Goal: Ask a question

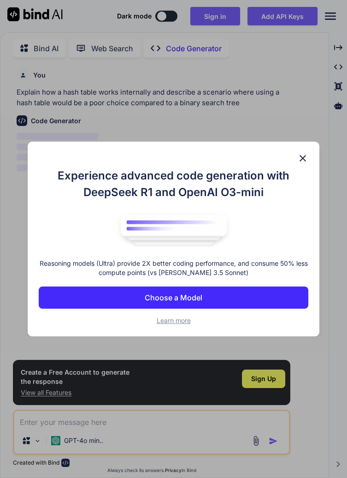
scroll to position [44, 0]
click at [308, 161] on img at bounding box center [303, 158] width 11 height 11
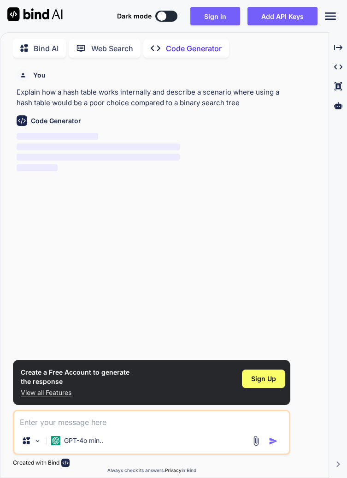
click at [334, 15] on icon "Created with Pixso." at bounding box center [330, 16] width 11 height 11
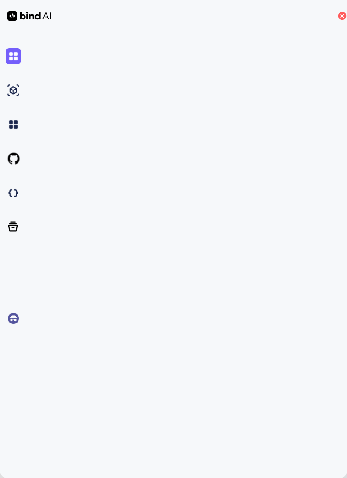
click at [342, 16] on icon at bounding box center [342, 16] width 4 height 4
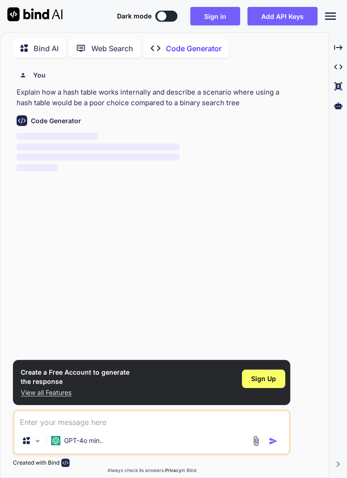
type textarea "x"
click at [64, 397] on p "View all Features" at bounding box center [75, 392] width 109 height 9
click at [27, 13] on img at bounding box center [34, 14] width 55 height 14
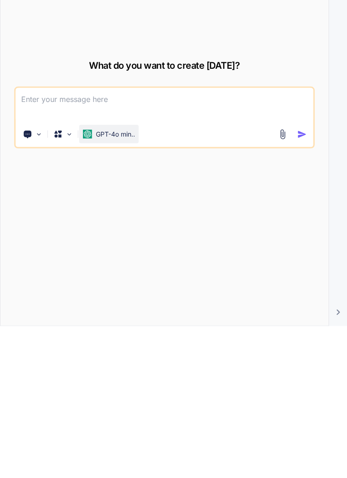
click at [129, 291] on p "GPT-4o min.." at bounding box center [115, 285] width 39 height 9
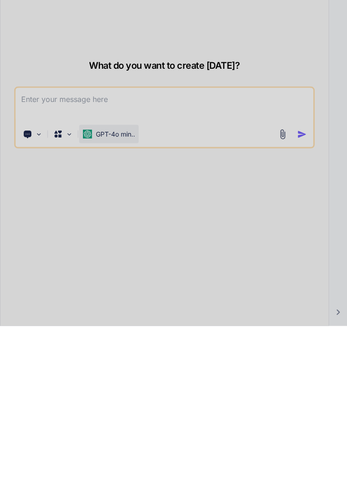
scroll to position [15, 0]
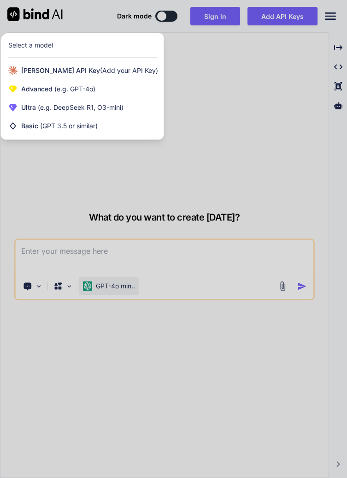
click at [295, 358] on div at bounding box center [173, 239] width 347 height 478
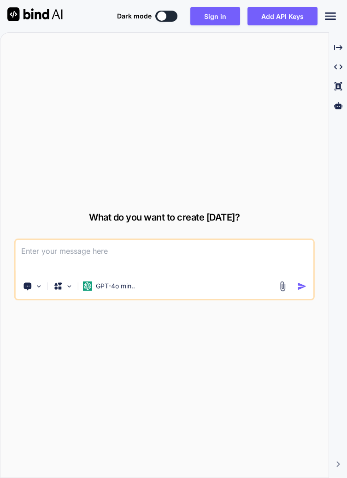
scroll to position [0, 0]
click at [340, 49] on icon at bounding box center [338, 47] width 8 height 5
click at [340, 47] on icon at bounding box center [338, 47] width 8 height 5
click at [338, 68] on icon "Created with Pixso." at bounding box center [338, 67] width 8 height 8
click at [341, 50] on icon at bounding box center [338, 47] width 8 height 5
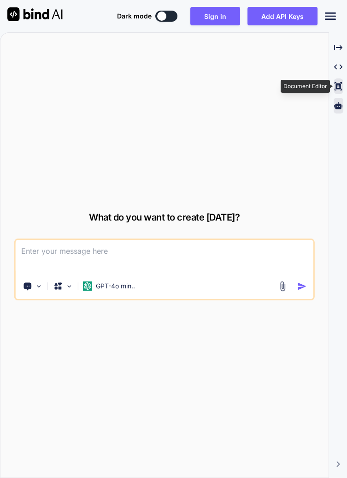
click at [342, 109] on icon at bounding box center [338, 105] width 8 height 8
